Goal: Task Accomplishment & Management: Manage account settings

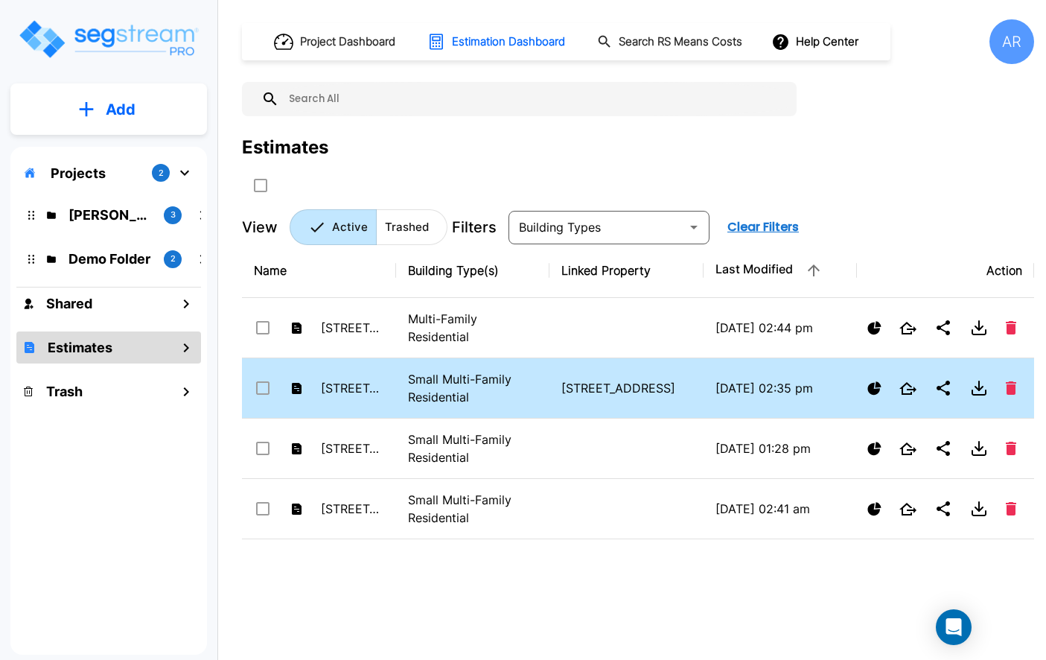
click at [500, 379] on p "Small Multi-Family Residential" at bounding box center [473, 388] width 130 height 36
checkbox input "false"
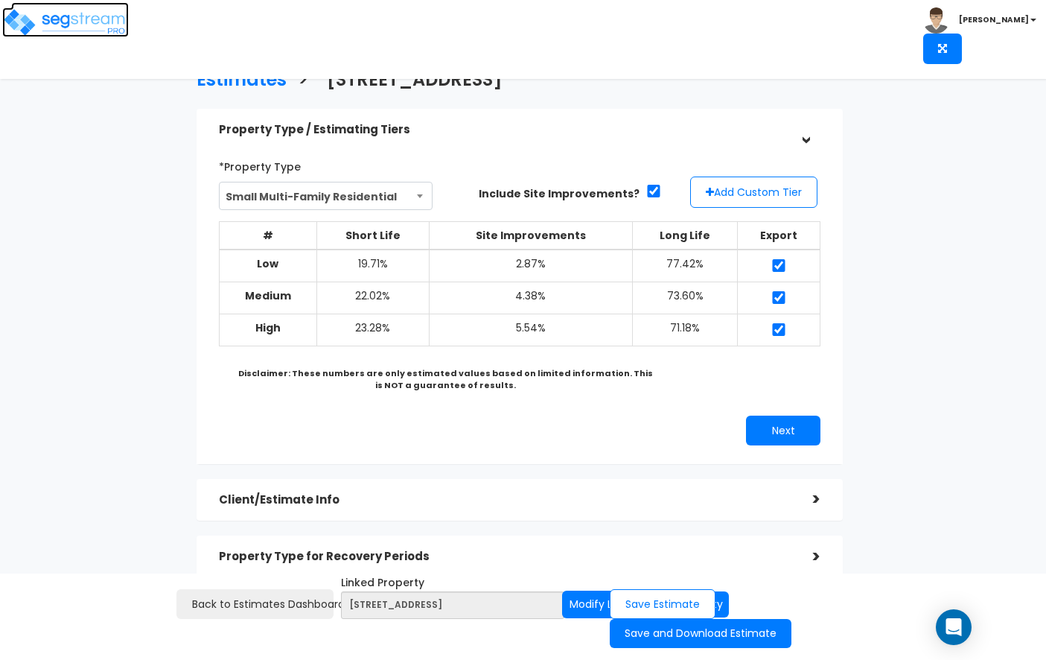
click at [83, 14] on img at bounding box center [65, 22] width 127 height 30
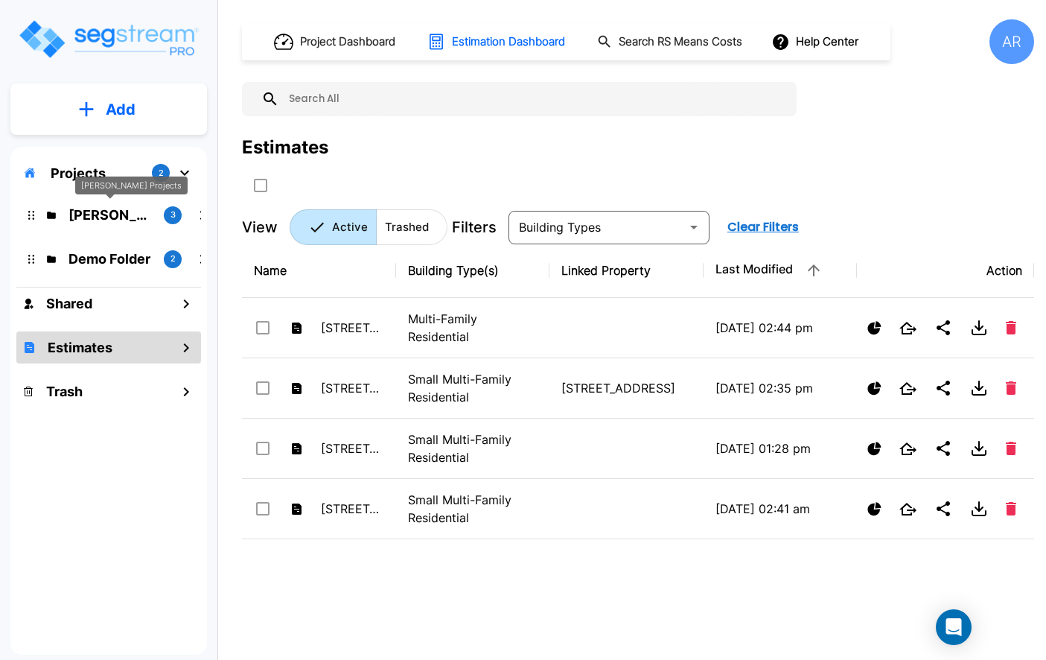
click at [126, 216] on p "ROMO Projects" at bounding box center [110, 215] width 83 height 20
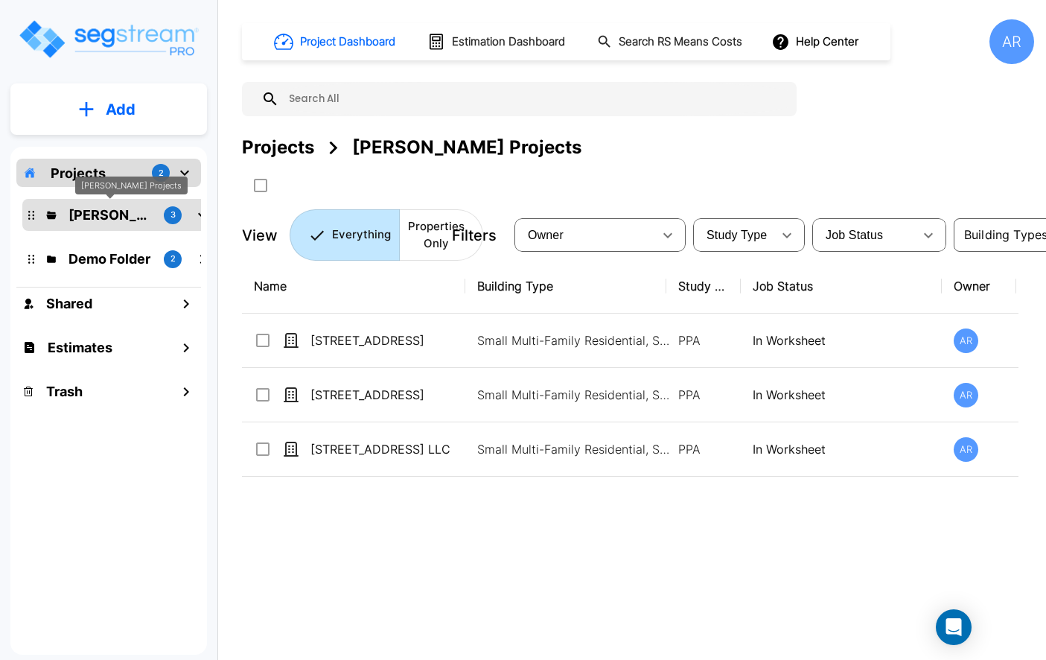
click at [126, 216] on p "ROMO Projects" at bounding box center [110, 215] width 83 height 20
click at [366, 406] on div "[STREET_ADDRESS]" at bounding box center [414, 422] width 129 height 36
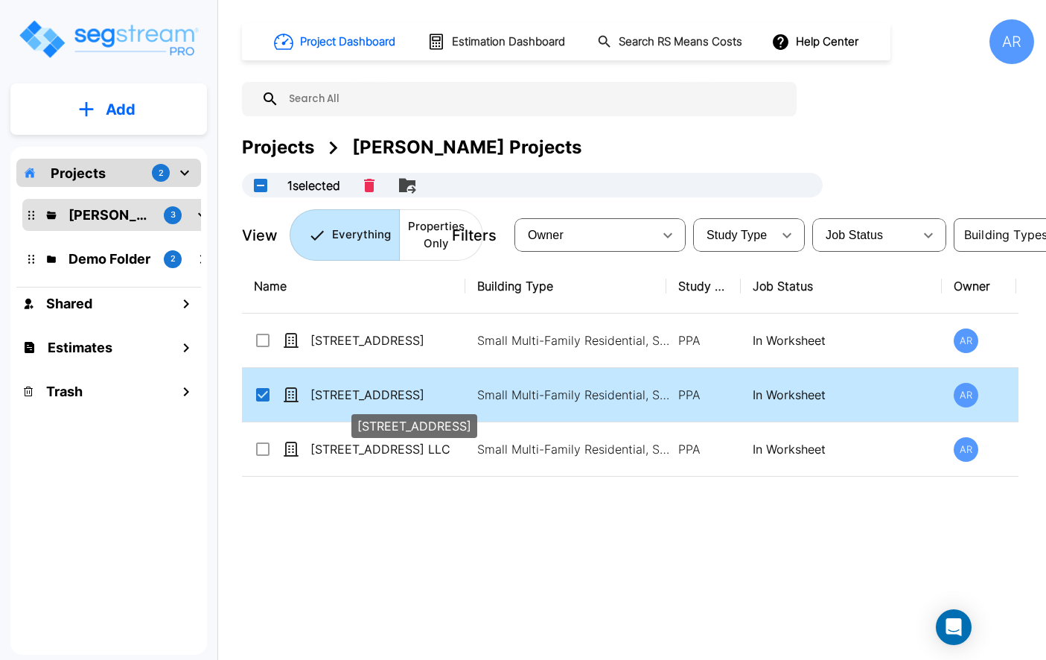
click at [366, 406] on div "[STREET_ADDRESS]" at bounding box center [414, 422] width 129 height 36
click at [346, 398] on p "[STREET_ADDRESS]" at bounding box center [385, 395] width 149 height 18
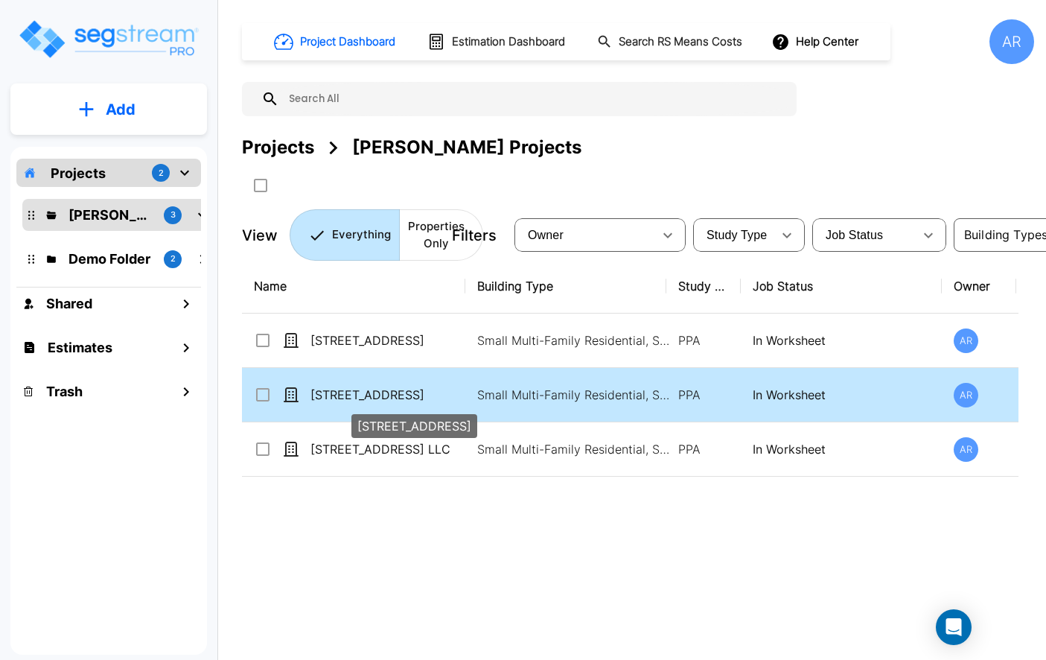
click at [346, 398] on p "[STREET_ADDRESS]" at bounding box center [385, 395] width 149 height 18
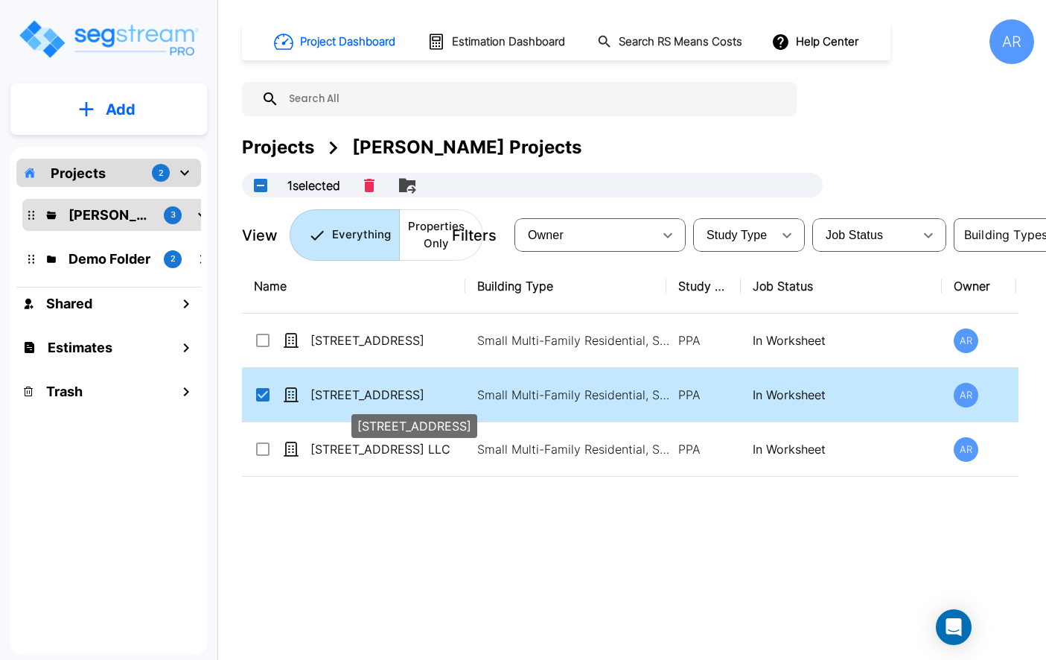
click at [346, 398] on p "[STREET_ADDRESS]" at bounding box center [385, 395] width 149 height 18
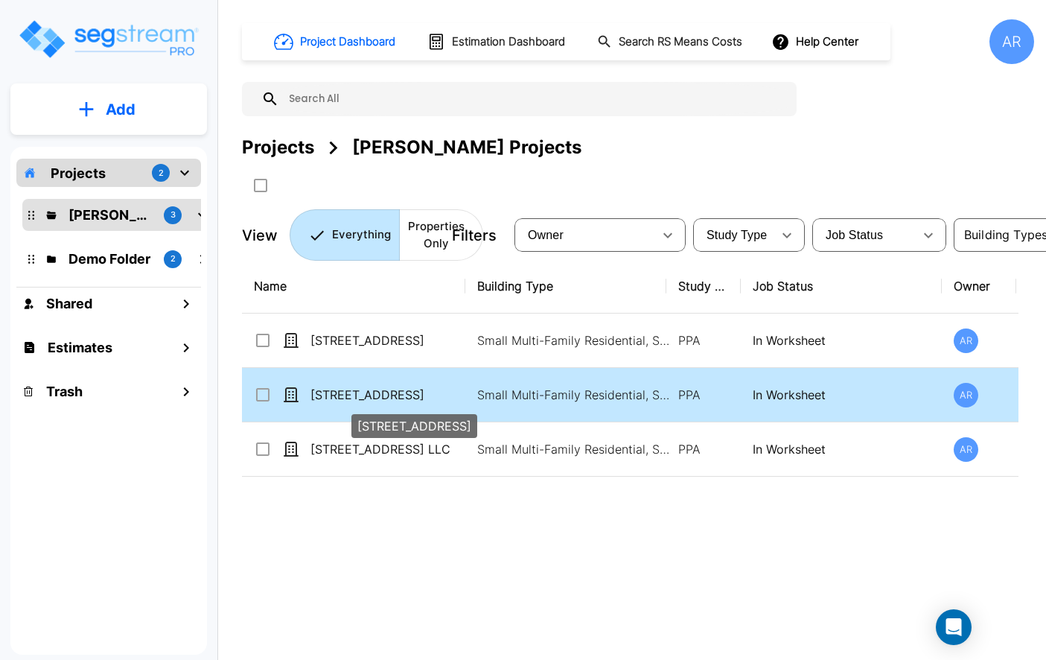
click at [346, 398] on p "[STREET_ADDRESS]" at bounding box center [385, 395] width 149 height 18
checkbox input "true"
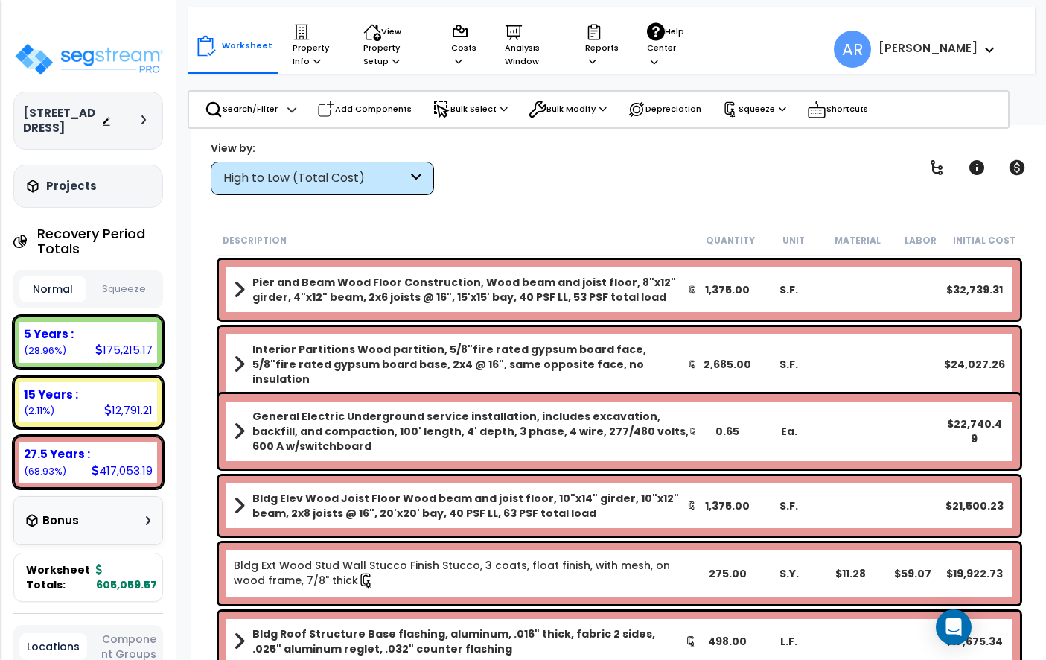
click at [130, 279] on button "Squeeze" at bounding box center [123, 289] width 67 height 26
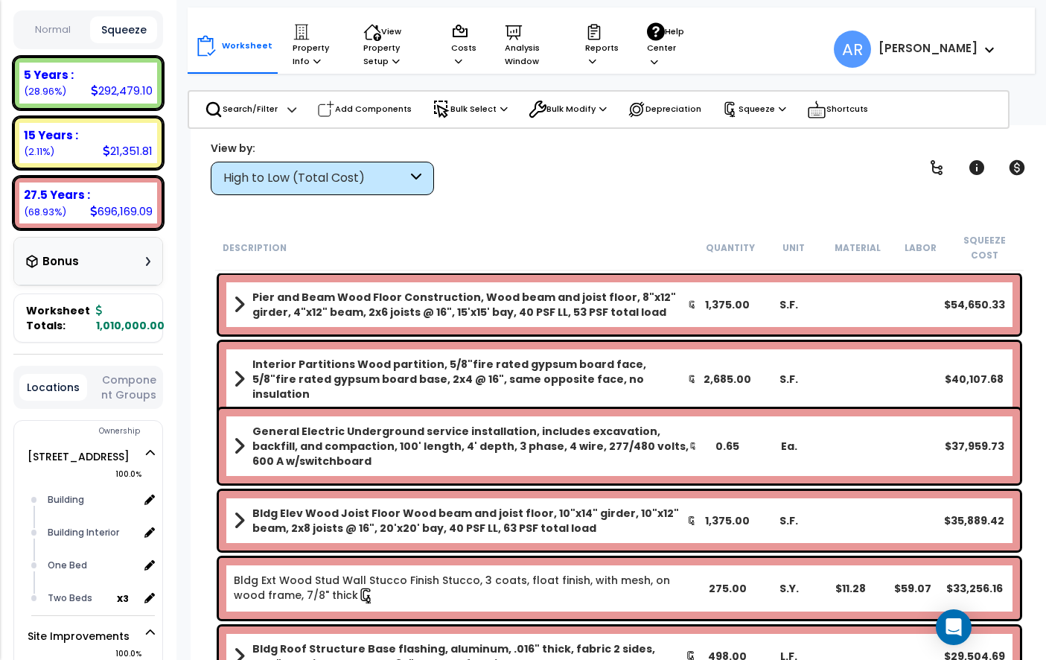
scroll to position [235, 0]
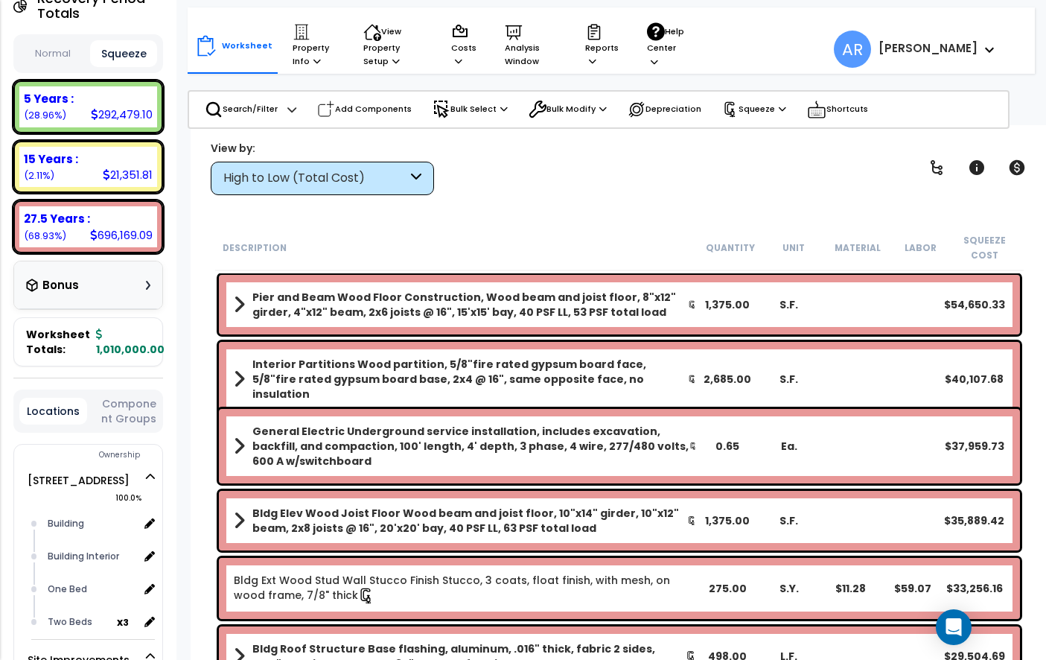
click at [101, 282] on div "Bonus" at bounding box center [88, 284] width 124 height 29
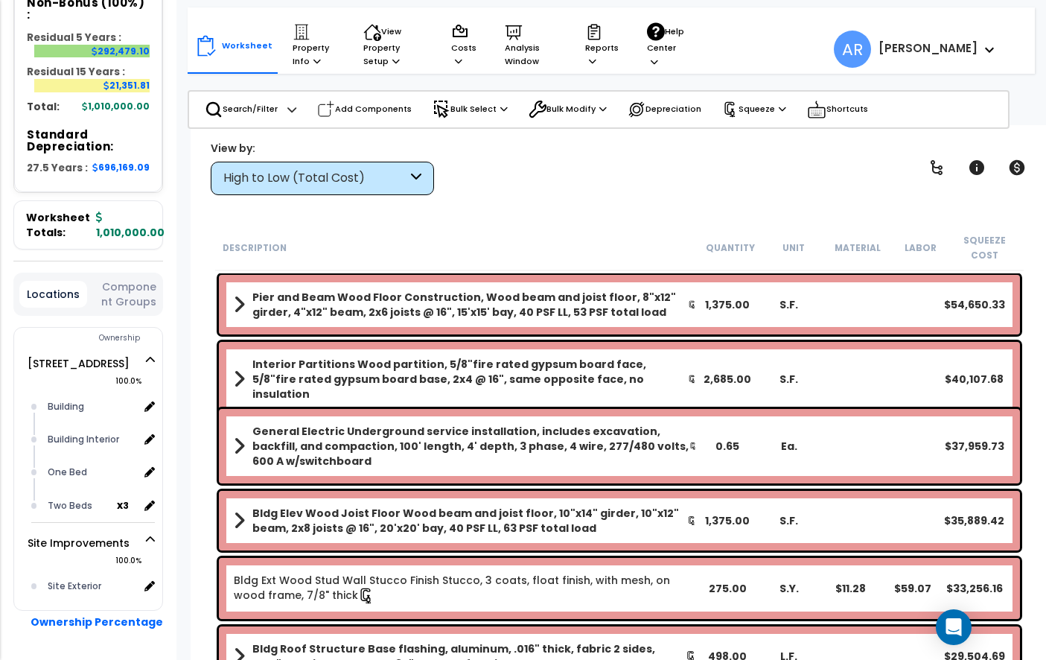
scroll to position [673, 0]
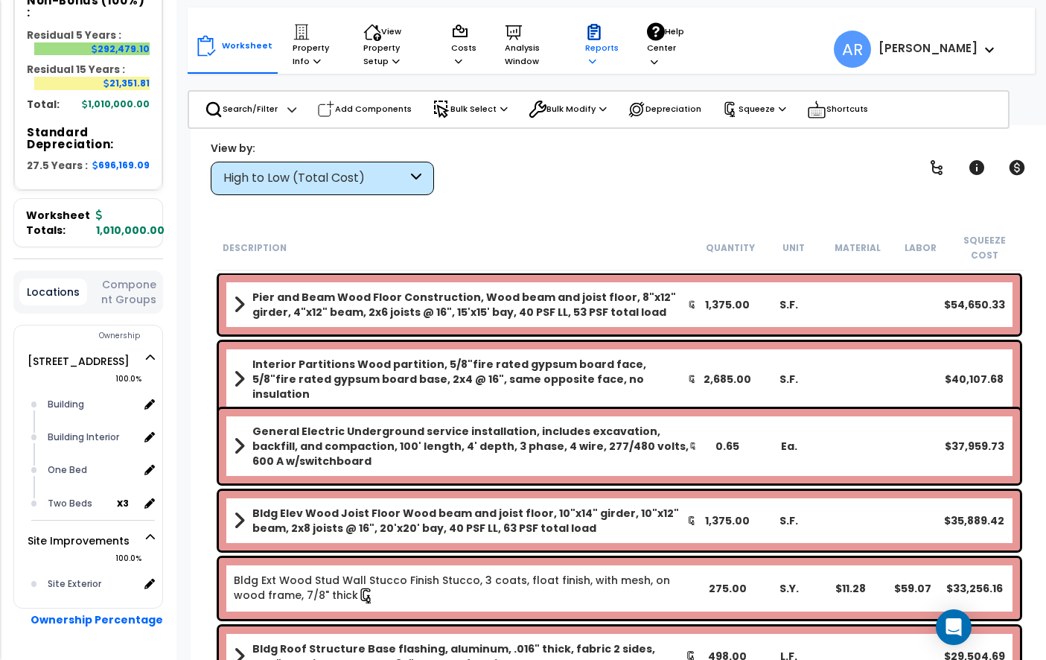
click at [588, 37] on icon at bounding box center [594, 32] width 13 height 16
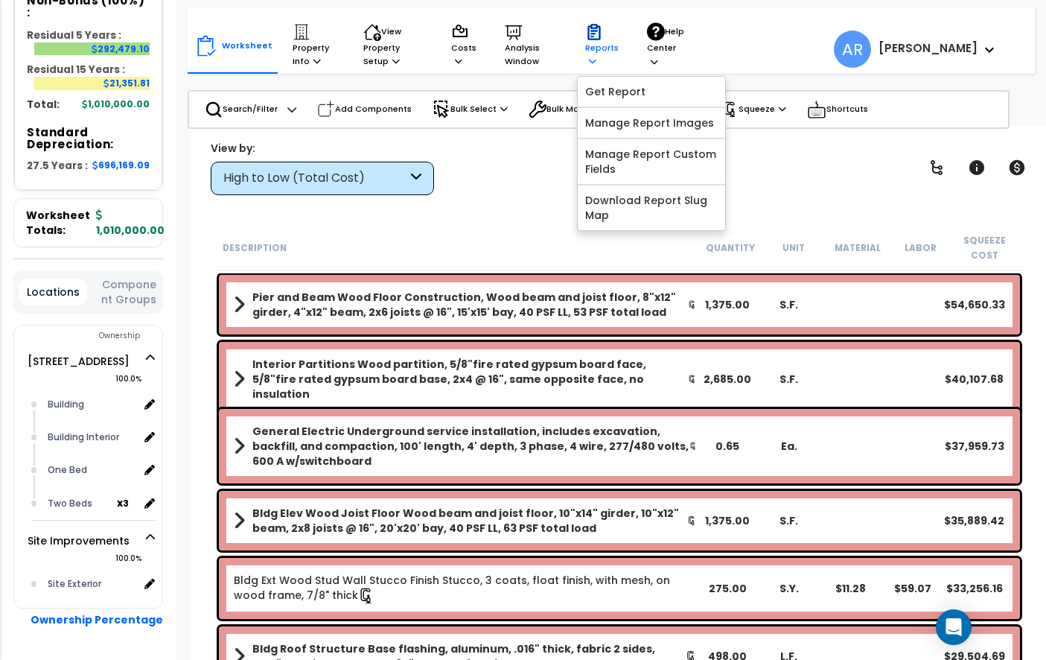
click at [578, 34] on div "Reports Get Report Manage Report Images Manage Report Custom Fields Download Re…" at bounding box center [602, 46] width 50 height 60
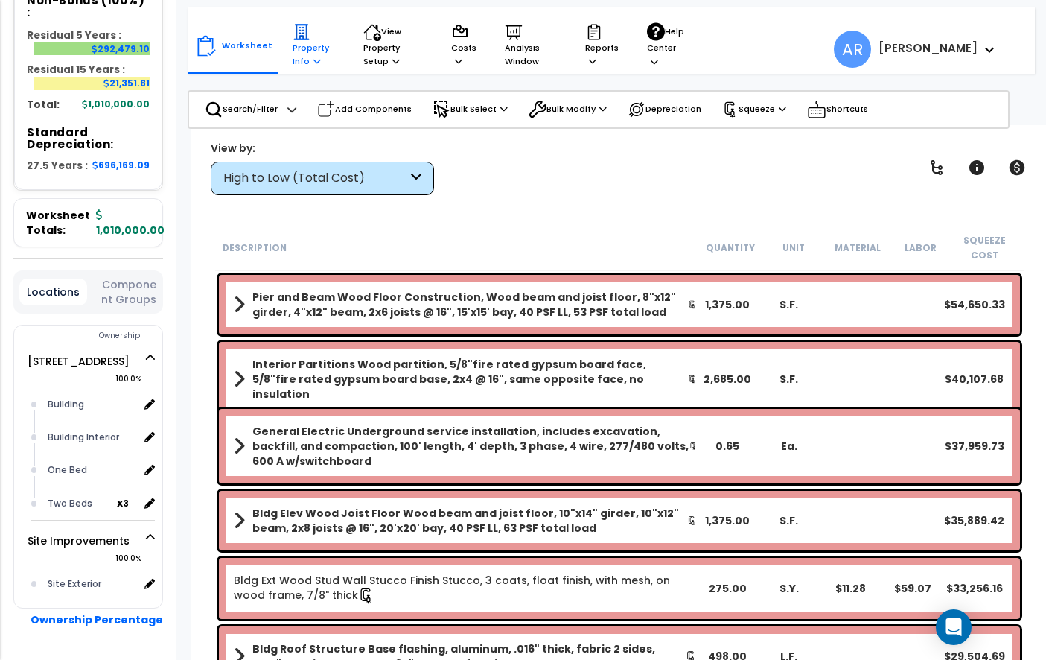
click at [301, 45] on p "Property Info" at bounding box center [314, 45] width 42 height 45
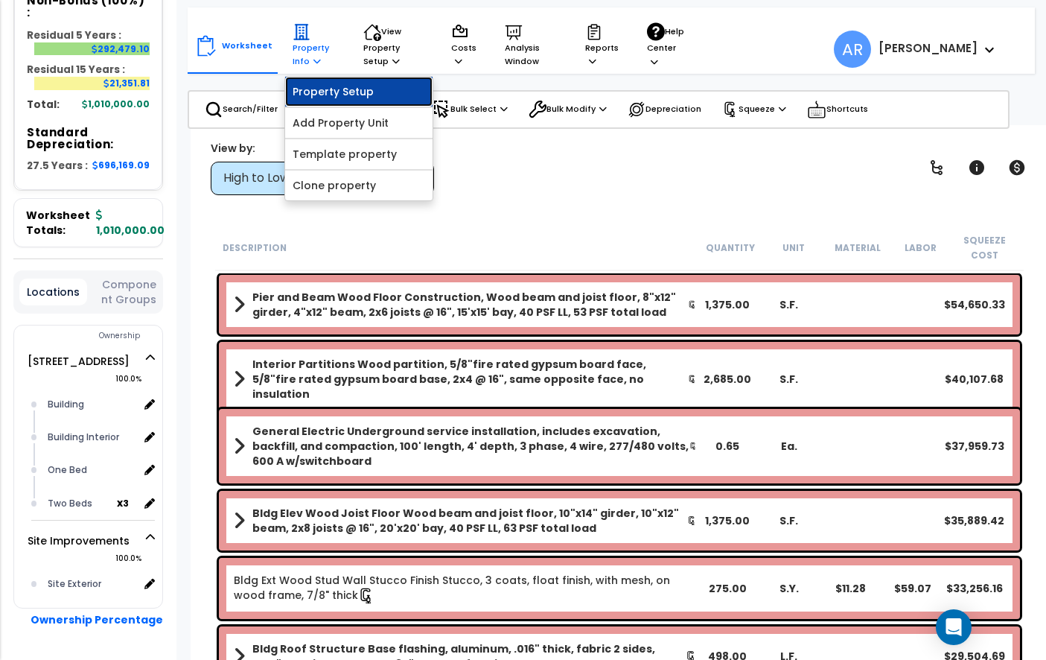
click at [325, 97] on link "Property Setup" at bounding box center [358, 92] width 147 height 30
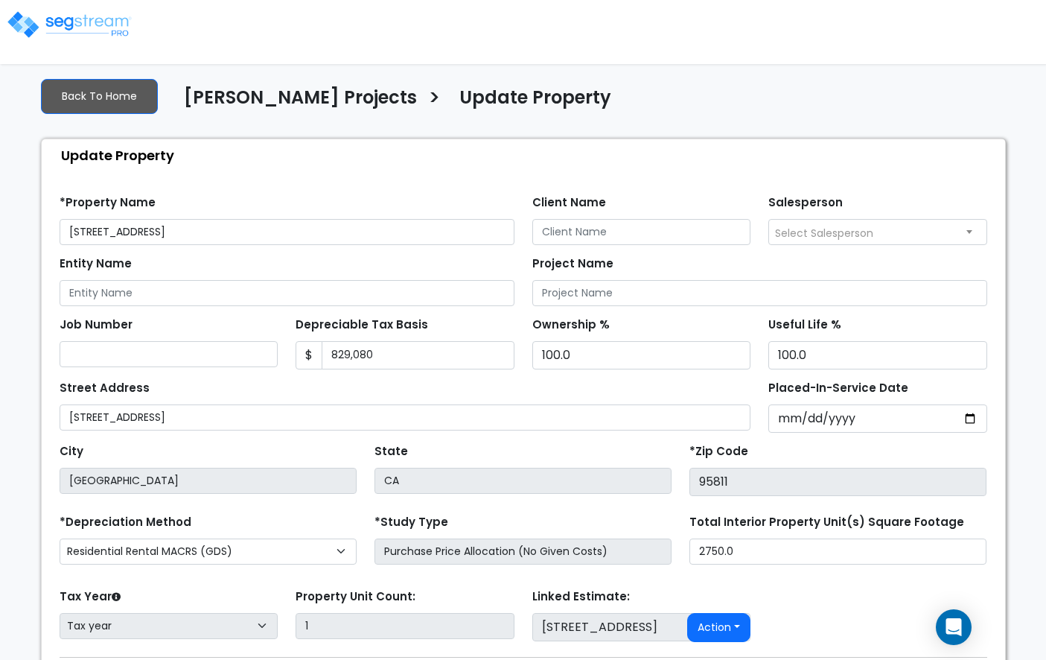
click at [72, 34] on img at bounding box center [69, 25] width 127 height 30
